Goal: Feedback & Contribution: Contribute content

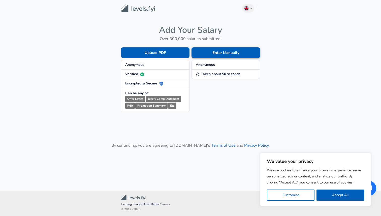
click at [214, 52] on button "Enter Manually" at bounding box center [225, 52] width 68 height 11
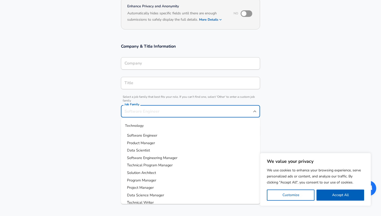
scroll to position [62, 0]
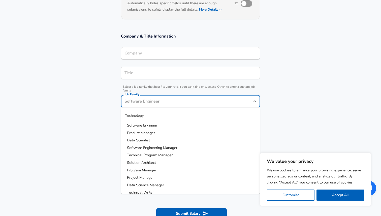
click at [176, 104] on input "Job Family" at bounding box center [186, 101] width 127 height 8
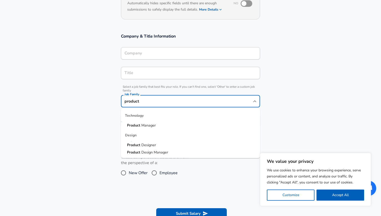
click at [146, 144] on span "Designer" at bounding box center [148, 144] width 15 height 5
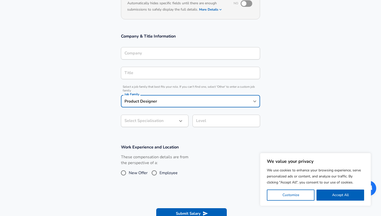
type input "Product Designer"
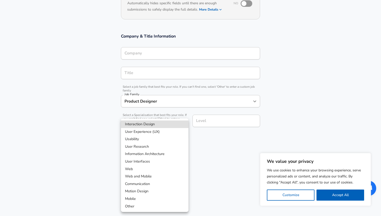
scroll to position [77, 0]
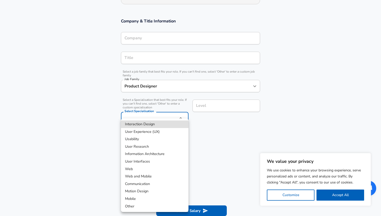
click at [152, 123] on body "We value your privacy We use cookies to enhance your browsing experience, serve…" at bounding box center [190, 31] width 381 height 216
click at [146, 129] on li "User Experience (UX)" at bounding box center [154, 132] width 67 height 8
type input "User Experience (UX)"
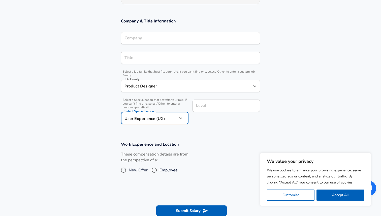
click at [169, 117] on body "We value your privacy We use cookies to enhance your browsing experience, serve…" at bounding box center [190, 31] width 381 height 216
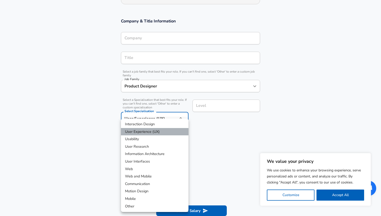
click at [155, 132] on li "User Experience (UX)" at bounding box center [154, 132] width 67 height 8
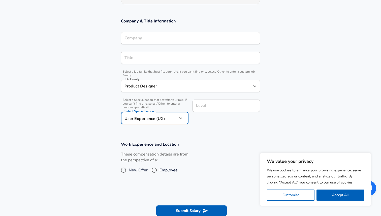
click at [216, 103] on div "Level" at bounding box center [225, 105] width 67 height 12
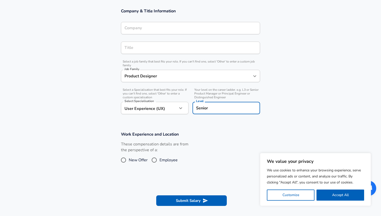
type input "Senior"
click at [218, 128] on section "Work Experience and Location These compensation details are from the perspectiv…" at bounding box center [190, 150] width 381 height 50
click at [165, 159] on span "Employee" at bounding box center [168, 160] width 18 height 6
click at [159, 159] on input "Employee" at bounding box center [154, 160] width 11 height 8
radio input "true"
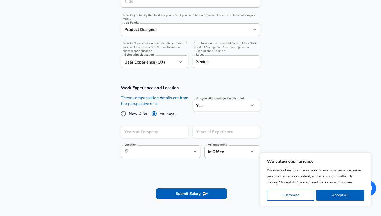
scroll to position [142, 0]
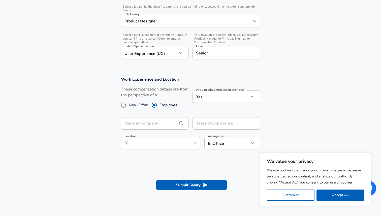
click at [163, 126] on input "Years at Company" at bounding box center [149, 123] width 56 height 12
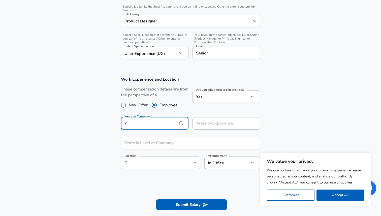
type input "7"
click at [208, 124] on input "Years of Experience" at bounding box center [220, 123] width 56 height 12
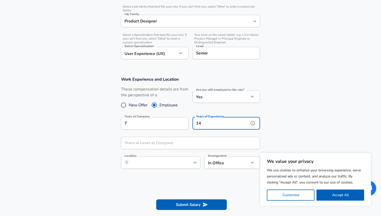
type input "14"
click at [158, 143] on input "Years in Level at Company" at bounding box center [185, 143] width 128 height 12
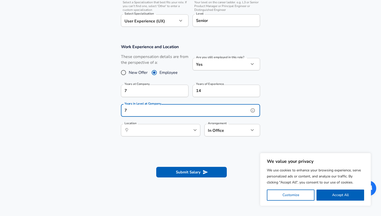
scroll to position [182, 0]
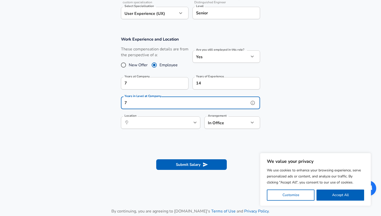
type input "7"
click at [141, 124] on input "Location" at bounding box center [155, 123] width 52 height 8
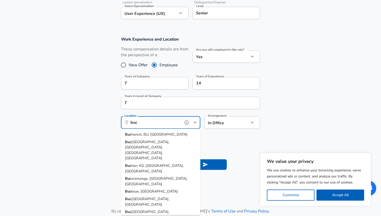
click at [139, 134] on span "harest, BU, [GEOGRAPHIC_DATA]" at bounding box center [159, 134] width 56 height 5
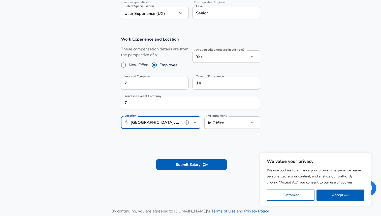
type input "[GEOGRAPHIC_DATA], BU, [GEOGRAPHIC_DATA]"
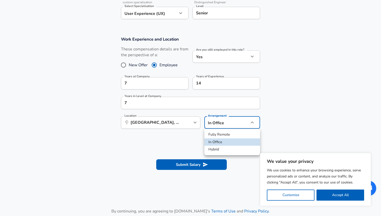
click at [218, 134] on li "Fully Remote" at bounding box center [232, 135] width 56 height 8
type input "remote"
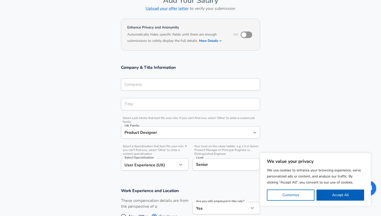
scroll to position [43, 0]
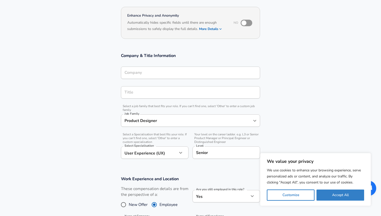
click at [332, 195] on button "Accept All" at bounding box center [340, 194] width 48 height 11
checkbox input "true"
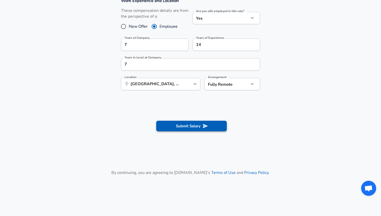
click at [179, 129] on button "Submit Salary" at bounding box center [191, 126] width 70 height 11
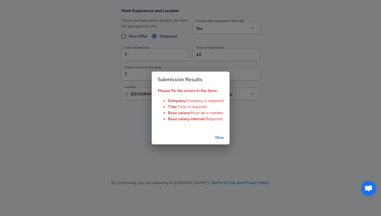
scroll to position [231, 0]
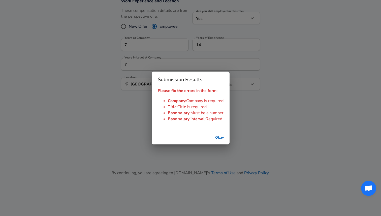
click at [221, 138] on button "Okay" at bounding box center [219, 137] width 16 height 9
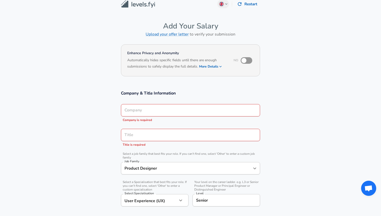
scroll to position [3, 0]
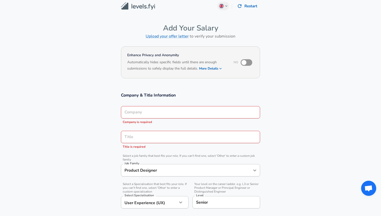
click at [247, 66] on input "checkbox" at bounding box center [243, 63] width 29 height 10
checkbox input "true"
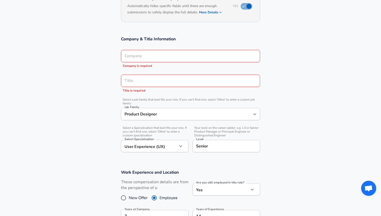
scroll to position [64, 0]
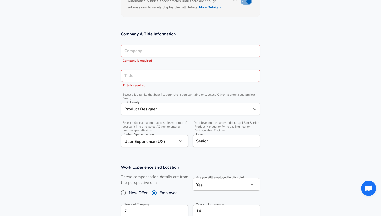
click at [200, 54] on input "Company" at bounding box center [190, 51] width 134 height 8
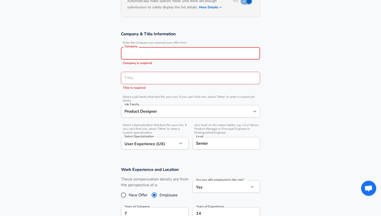
click at [172, 82] on div "Title" at bounding box center [190, 78] width 139 height 12
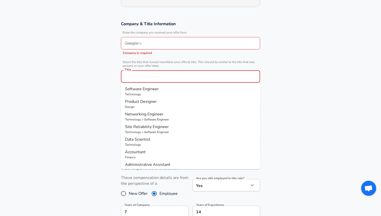
click at [145, 102] on span "Product Designer" at bounding box center [141, 102] width 32 height 6
type input "Product Designer"
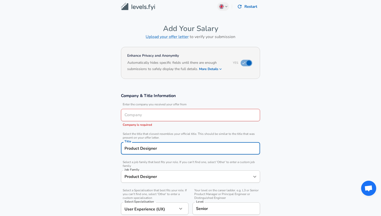
scroll to position [0, 0]
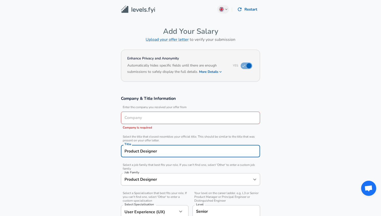
click at [143, 117] on input "Company" at bounding box center [190, 118] width 134 height 8
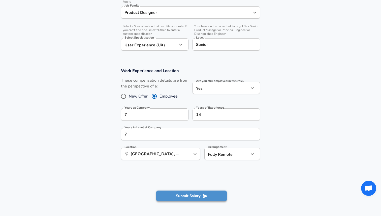
click at [171, 199] on button "Submit Salary" at bounding box center [191, 195] width 70 height 11
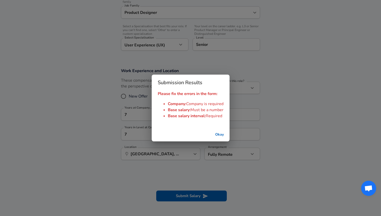
click at [220, 134] on button "Okay" at bounding box center [219, 134] width 16 height 9
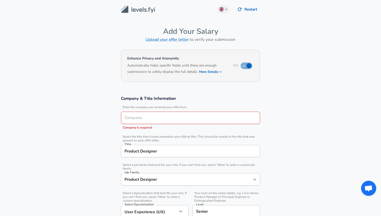
click at [135, 7] on img at bounding box center [138, 10] width 34 height 8
